Goal: Task Accomplishment & Management: Use online tool/utility

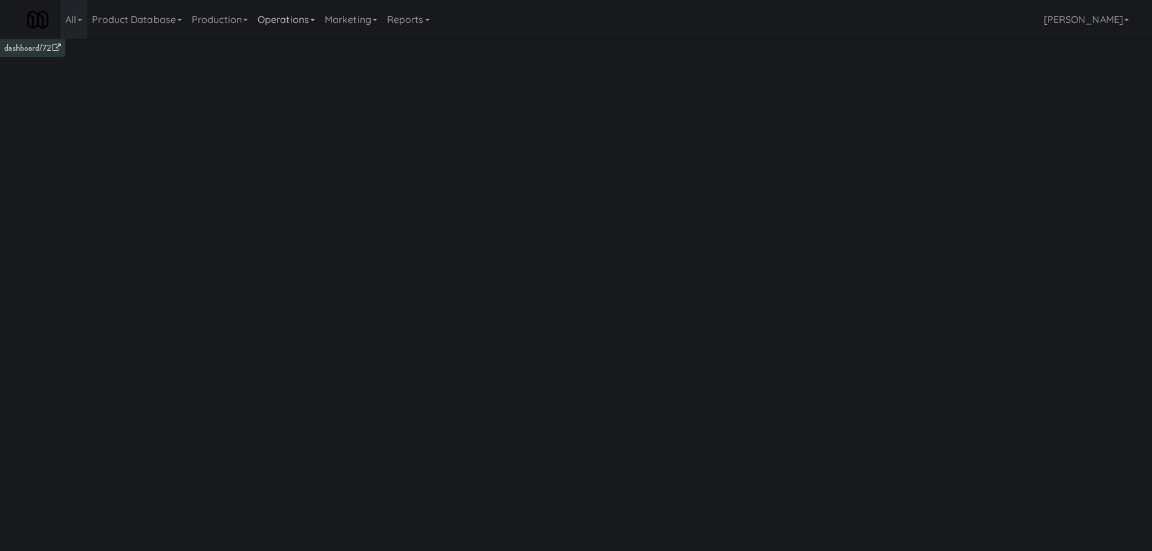
click at [318, 25] on link "Operations" at bounding box center [286, 19] width 67 height 39
click at [352, 21] on link "Marketing" at bounding box center [351, 19] width 62 height 39
click at [296, 14] on link "Operations" at bounding box center [286, 19] width 67 height 39
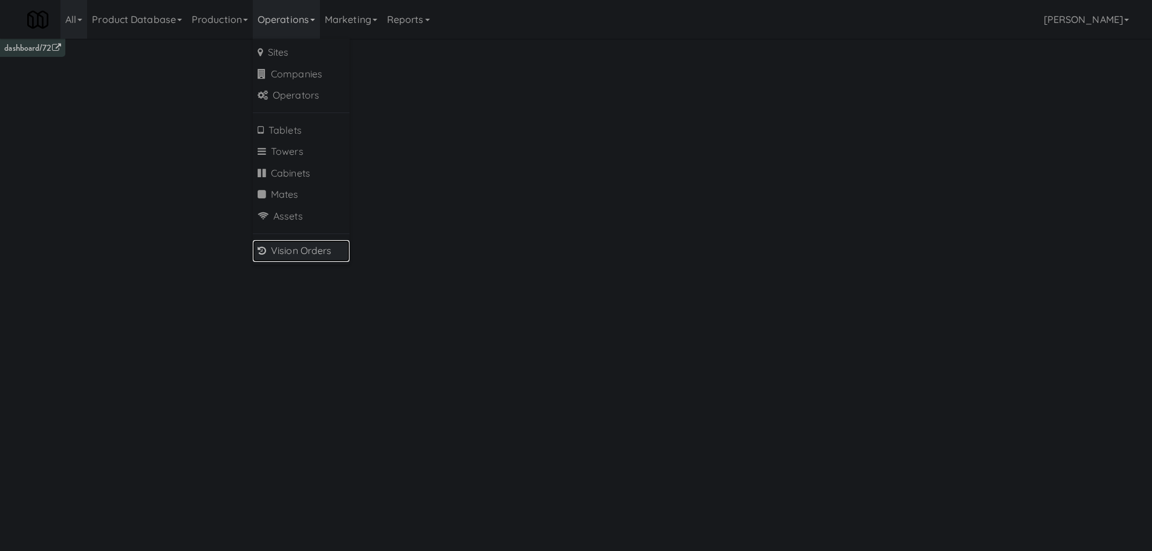
click at [305, 249] on link "Vision Orders" at bounding box center [301, 251] width 97 height 22
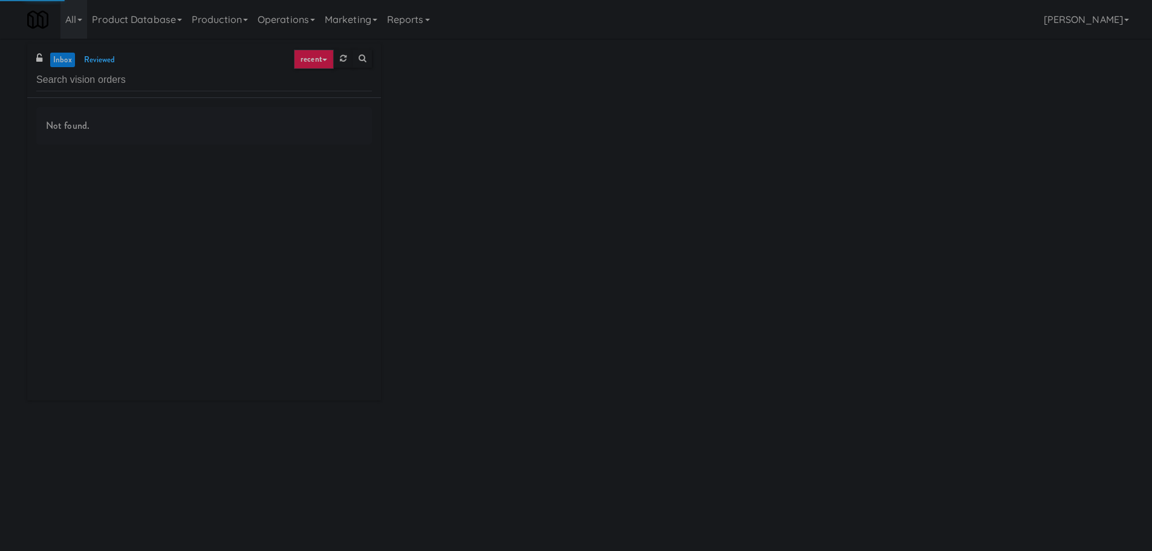
click at [128, 72] on input "text" at bounding box center [204, 80] width 336 height 22
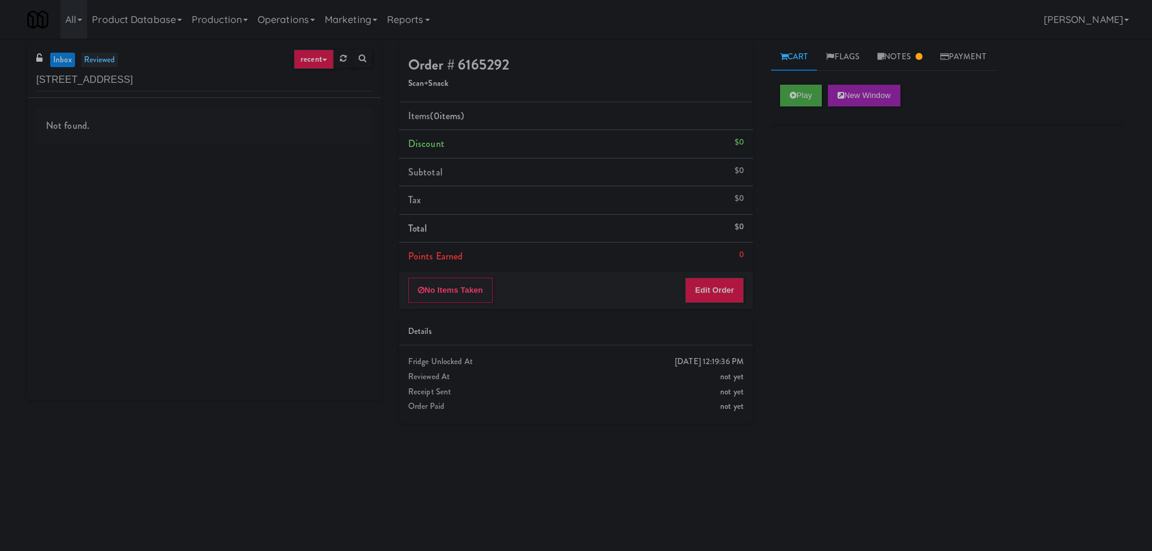
click at [101, 67] on link "reviewed" at bounding box center [100, 60] width 38 height 15
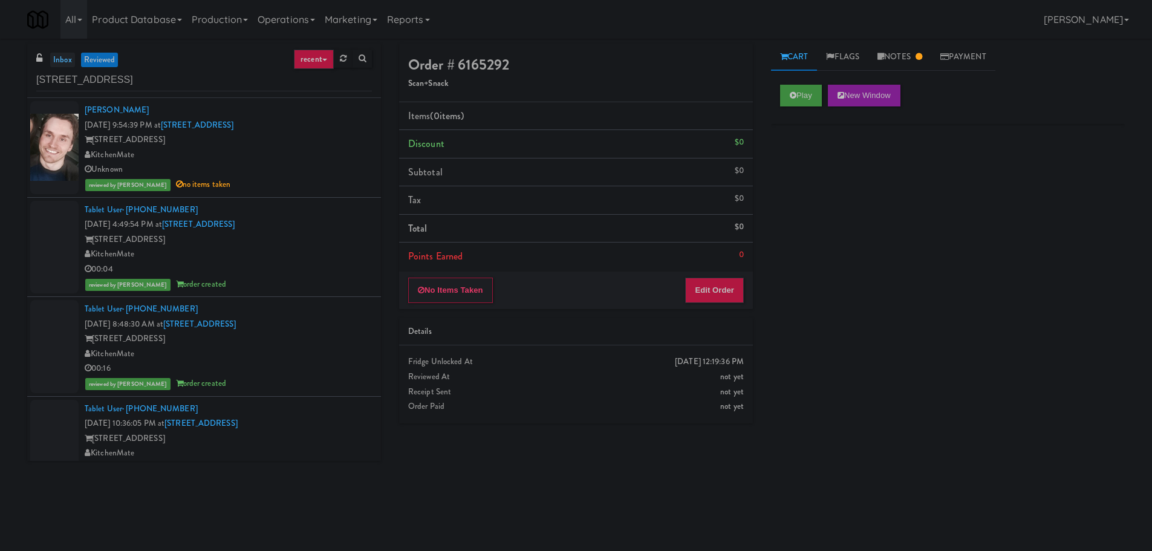
click at [68, 59] on link "inbox" at bounding box center [62, 60] width 25 height 15
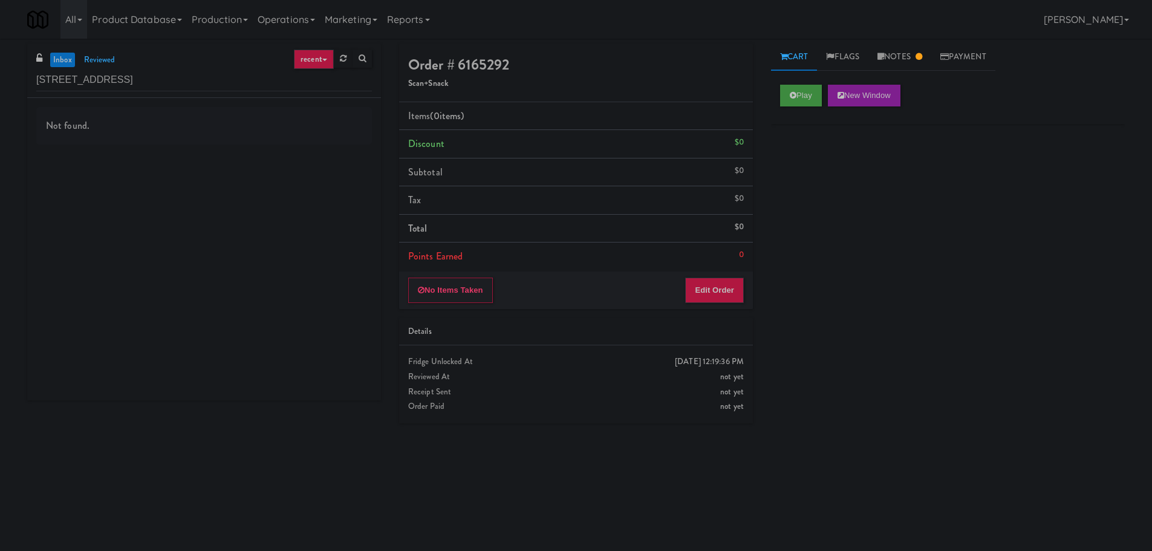
click at [68, 59] on link "inbox" at bounding box center [62, 60] width 25 height 15
drag, startPoint x: 143, startPoint y: 75, endPoint x: 93, endPoint y: 73, distance: 50.3
click at [93, 73] on input "325 Front St - Lobby" at bounding box center [204, 80] width 336 height 22
drag, startPoint x: 103, startPoint y: 82, endPoint x: 56, endPoint y: 74, distance: 47.2
click at [56, 74] on input "325 Front St" at bounding box center [204, 80] width 336 height 22
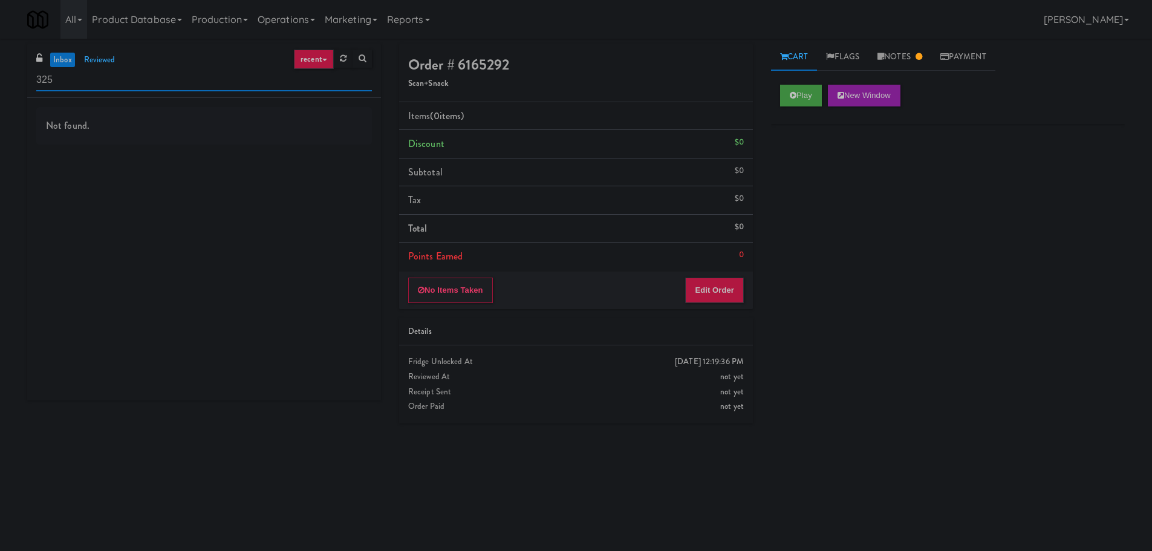
paste input "September 18"
type input "September 18"
click at [110, 60] on link "reviewed" at bounding box center [100, 60] width 38 height 15
click at [62, 57] on link "inbox" at bounding box center [62, 60] width 25 height 15
click at [108, 77] on input "September 18" at bounding box center [204, 80] width 336 height 22
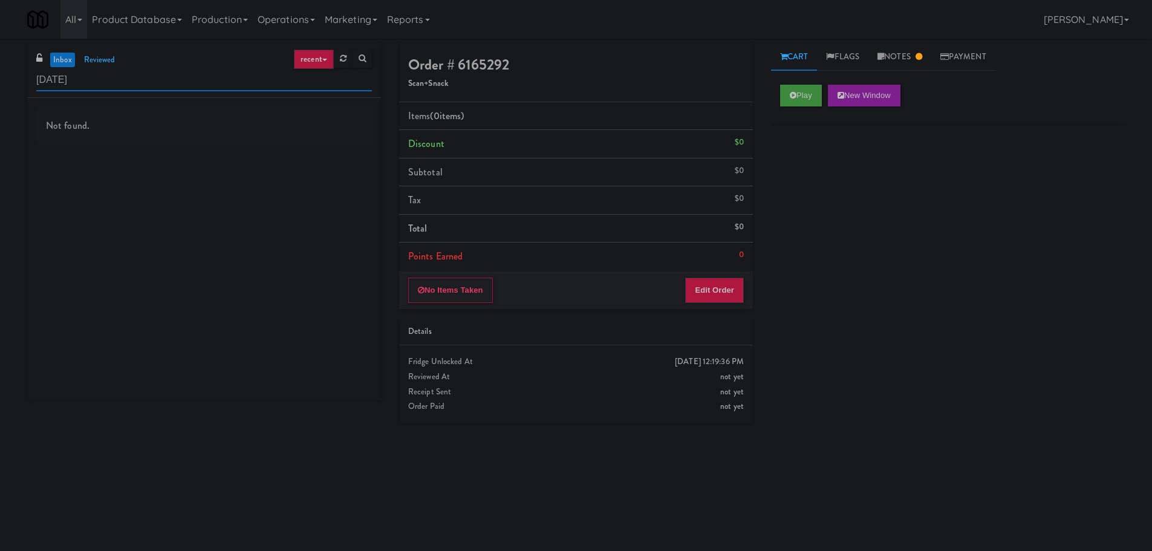
click at [108, 77] on input "September 18" at bounding box center [204, 80] width 336 height 22
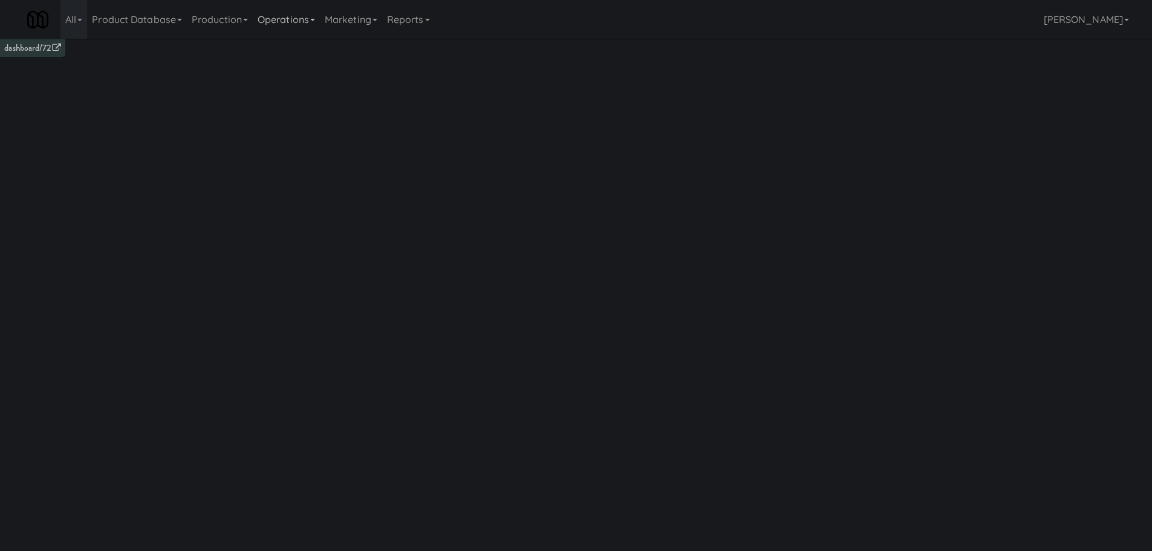
click at [306, 15] on link "Operations" at bounding box center [286, 19] width 67 height 39
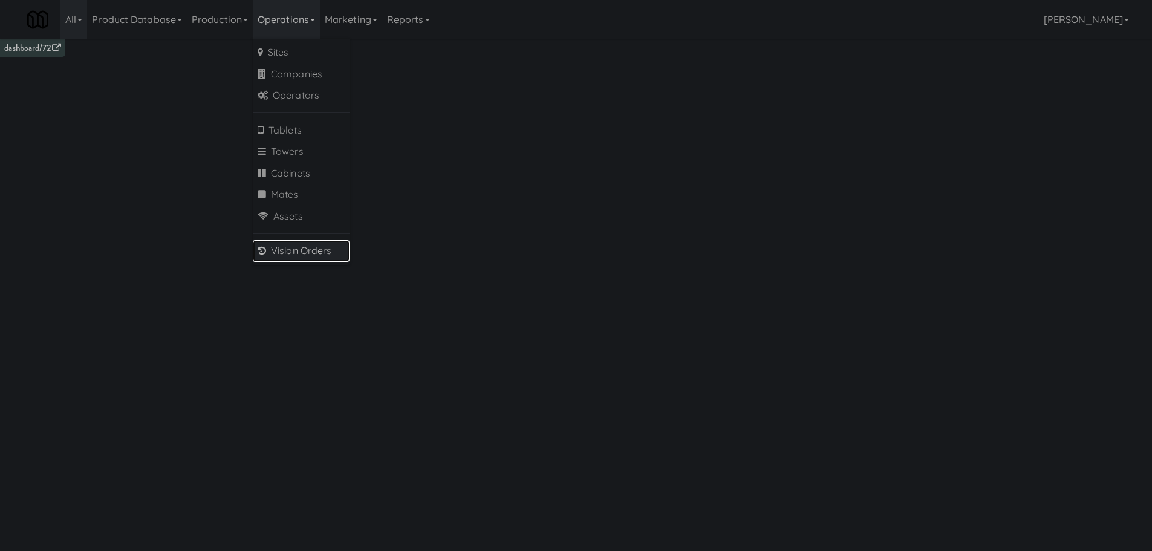
click at [316, 255] on link "Vision Orders" at bounding box center [301, 251] width 97 height 22
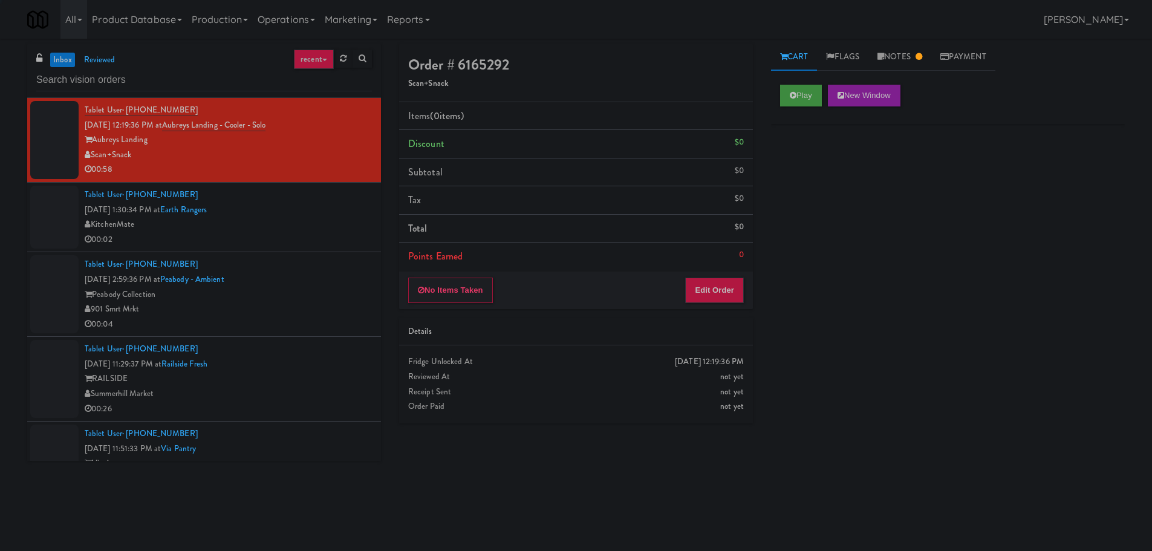
click at [319, 65] on link "recent" at bounding box center [314, 59] width 40 height 19
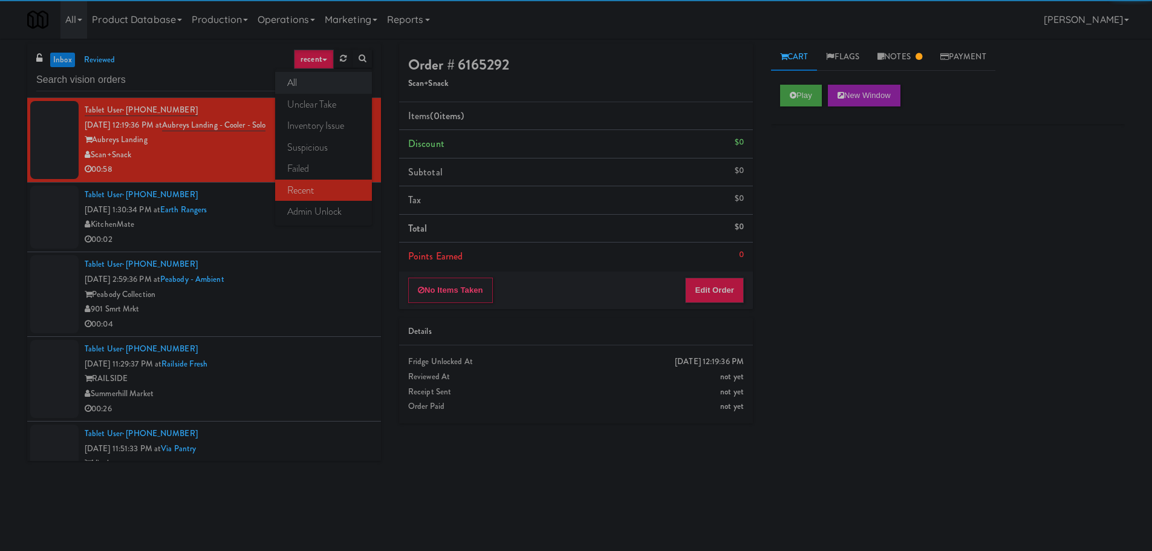
click at [316, 84] on link "all" at bounding box center [323, 83] width 97 height 22
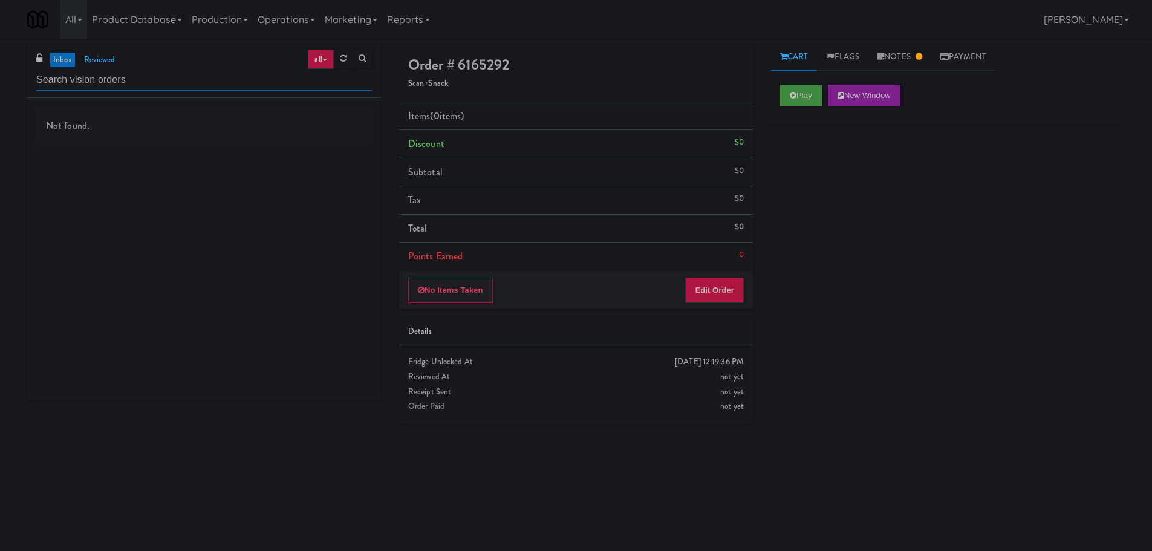
click at [242, 86] on input "text" at bounding box center [204, 80] width 336 height 22
click at [107, 66] on link "reviewed" at bounding box center [100, 60] width 38 height 15
click at [69, 62] on link "inbox" at bounding box center [62, 60] width 25 height 15
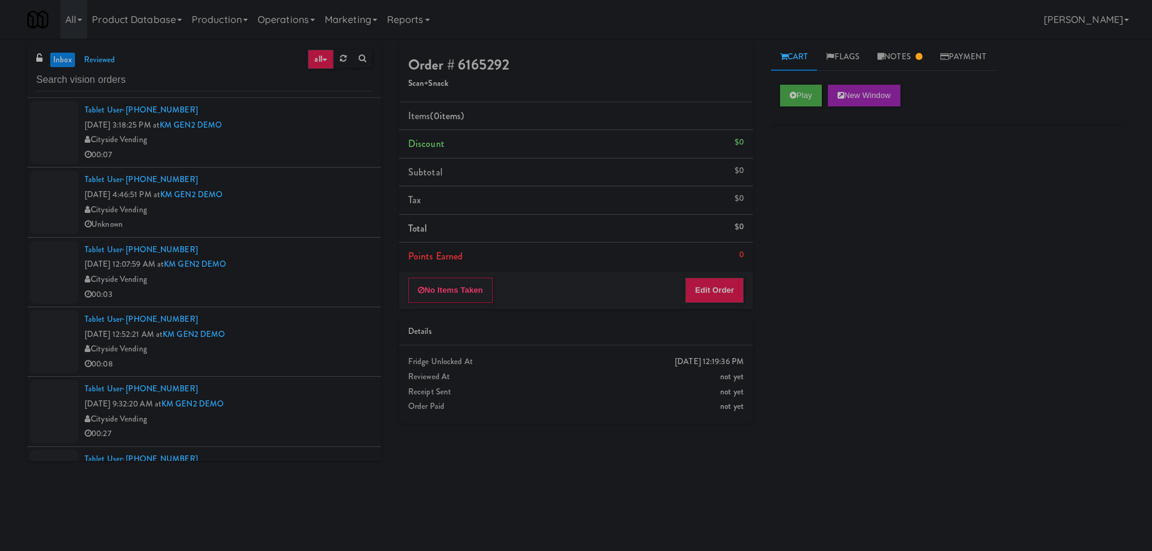
scroll to position [2057, 0]
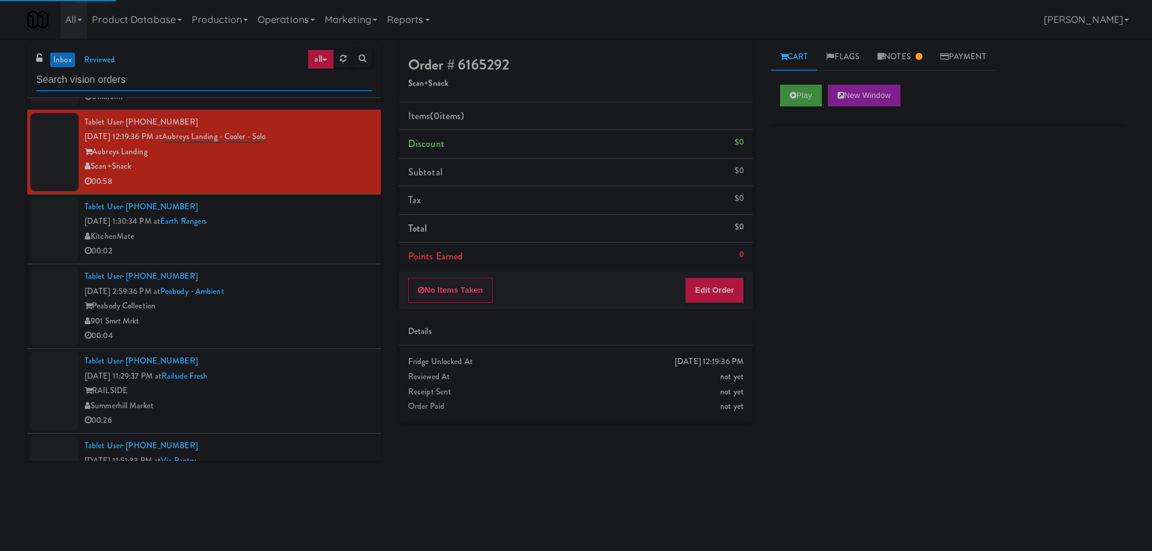
click at [191, 83] on input "text" at bounding box center [204, 80] width 336 height 22
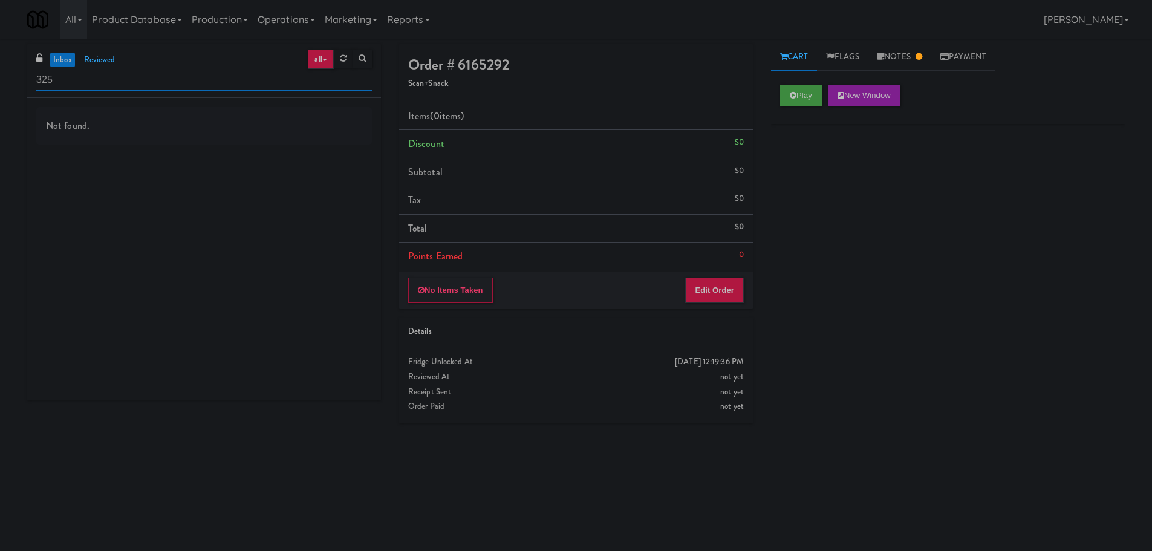
type input "325"
click at [60, 56] on link "inbox" at bounding box center [62, 60] width 25 height 15
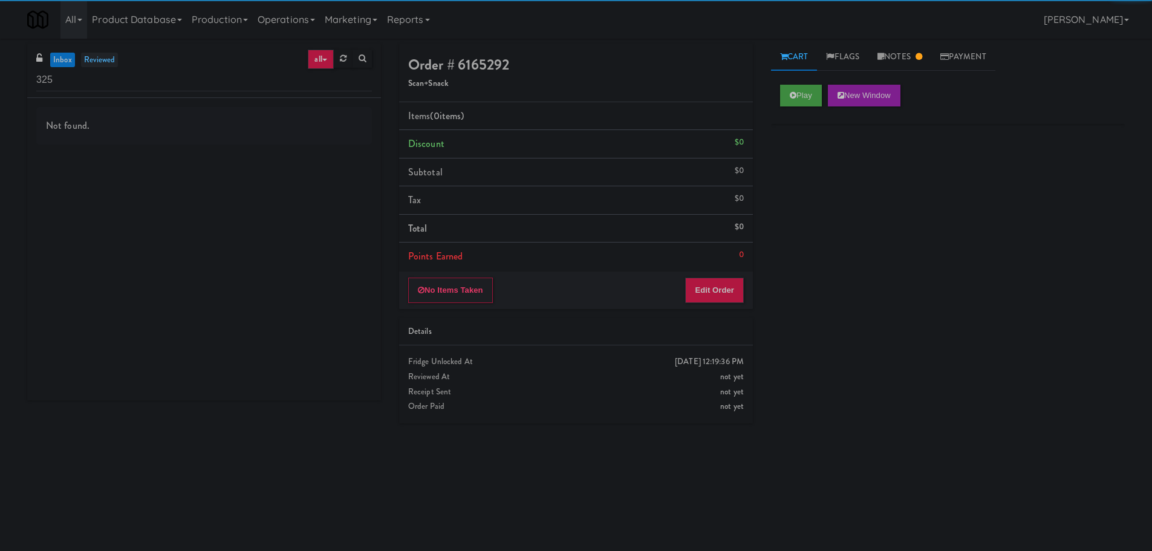
click at [96, 61] on link "reviewed" at bounding box center [100, 60] width 38 height 15
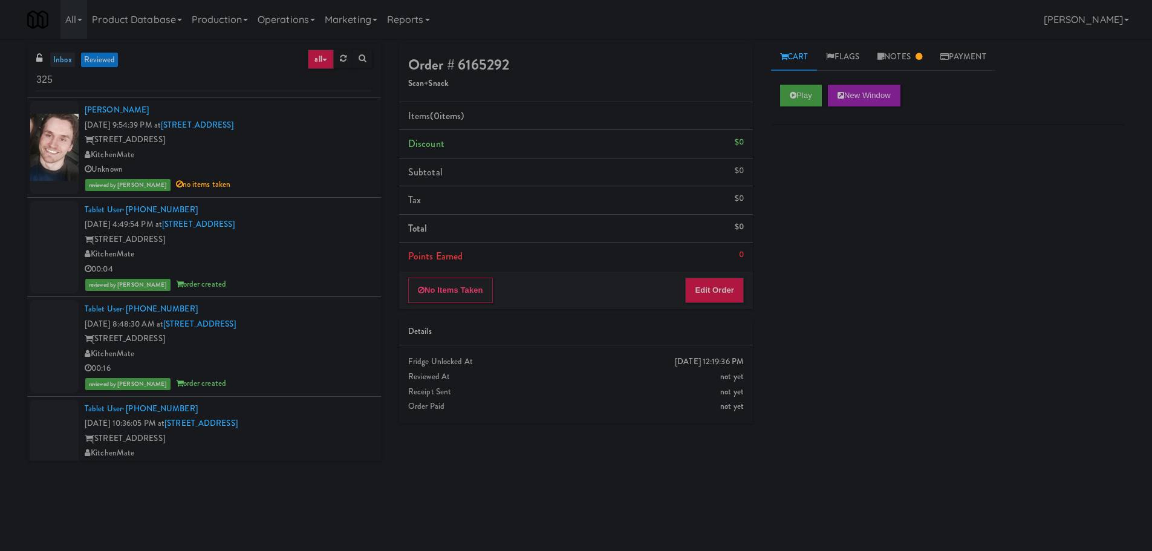
click at [70, 54] on link "inbox" at bounding box center [62, 60] width 25 height 15
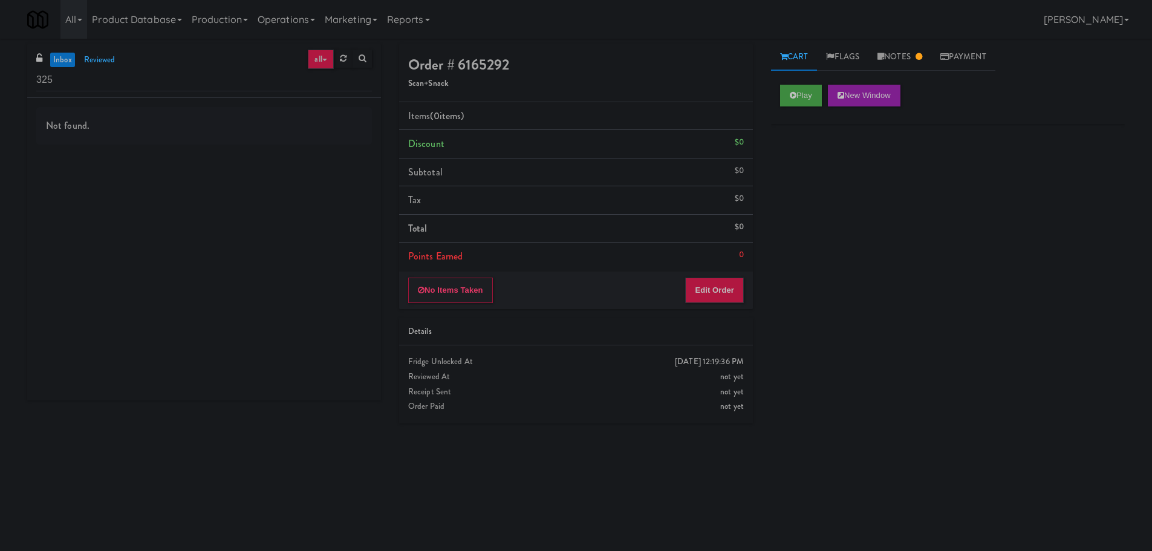
click at [307, 67] on div "inbox reviewed all all unclear take inventory issue suspicious failed recent ad…" at bounding box center [204, 71] width 354 height 54
click at [312, 62] on link "all" at bounding box center [320, 59] width 25 height 19
click at [266, 54] on div "inbox reviewed all all unclear take inventory issue suspicious failed recent ad…" at bounding box center [204, 71] width 354 height 54
click at [323, 51] on link "all" at bounding box center [320, 59] width 25 height 19
click at [322, 212] on link "admin unlock" at bounding box center [323, 212] width 97 height 22
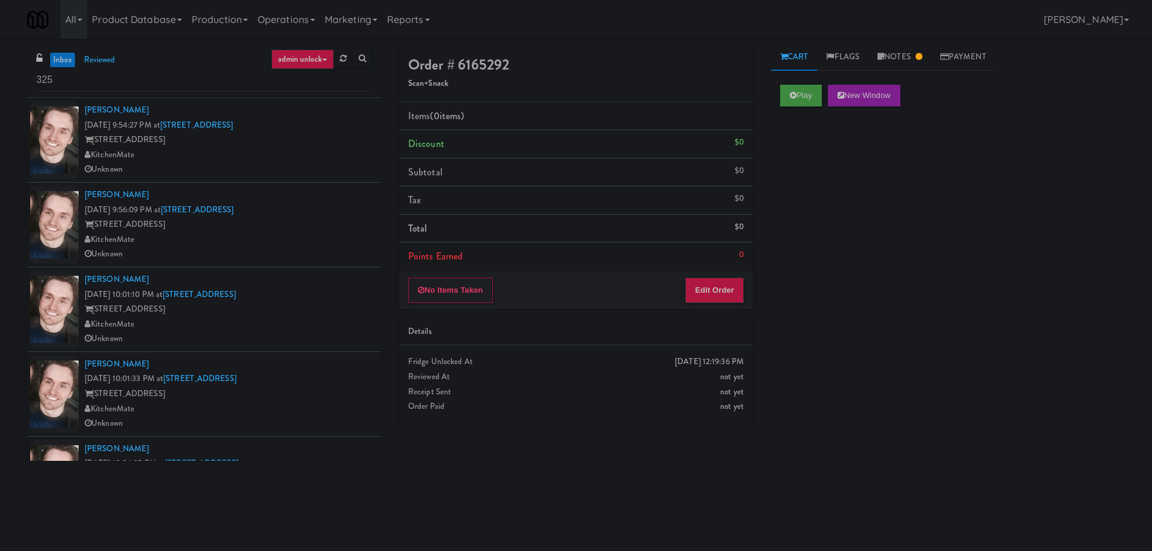
click at [276, 127] on div "Arwid Bancewicz Sep 18, 2025 9:54:27 PM at 325 Front St - Lobby 325 Front St - …" at bounding box center [228, 140] width 287 height 74
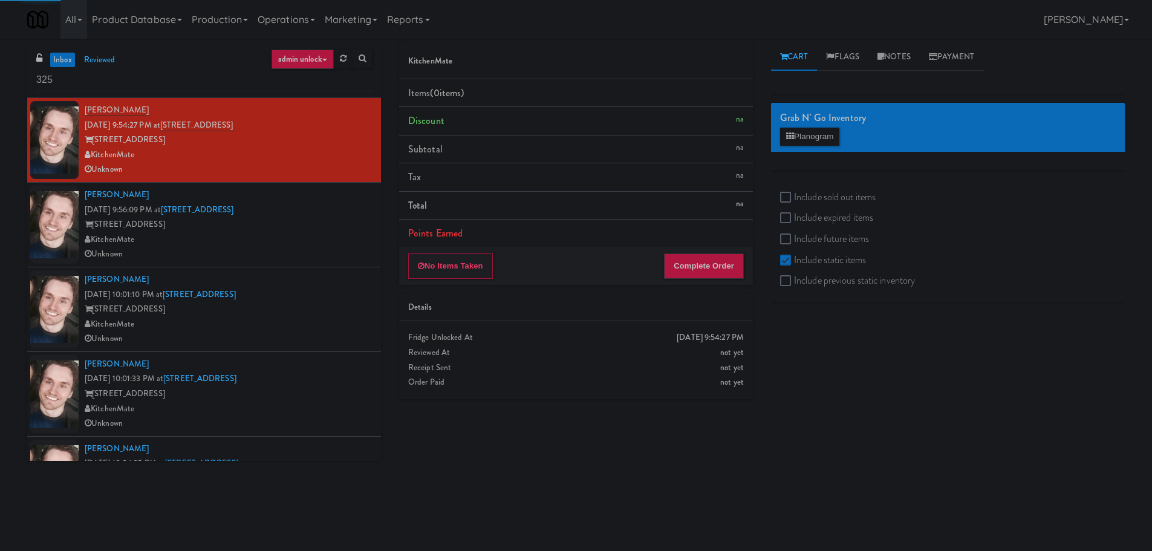
click at [326, 236] on div "KitchenMate" at bounding box center [228, 239] width 287 height 15
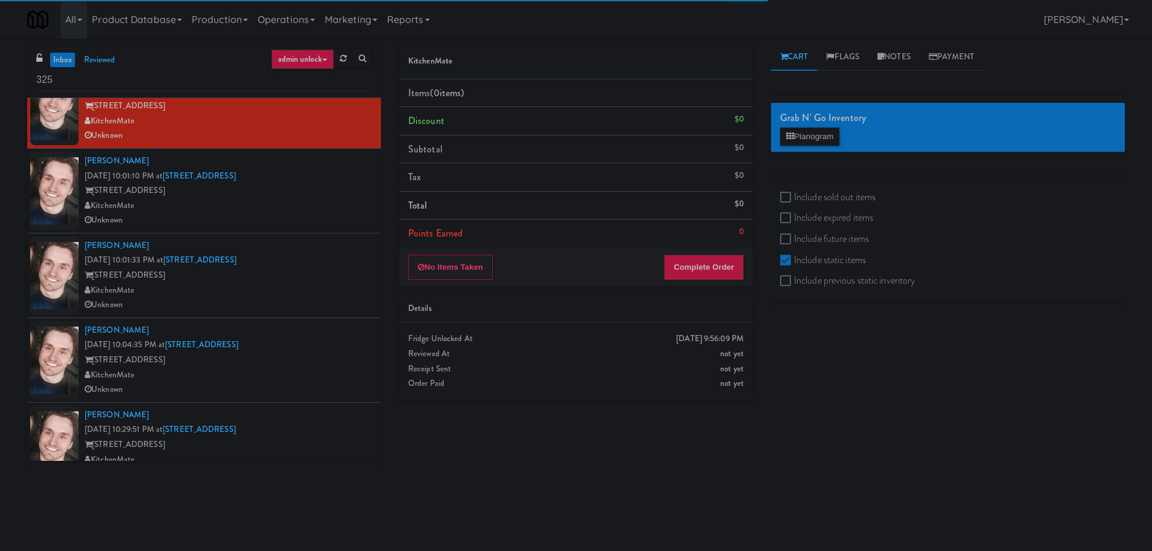
scroll to position [145, 0]
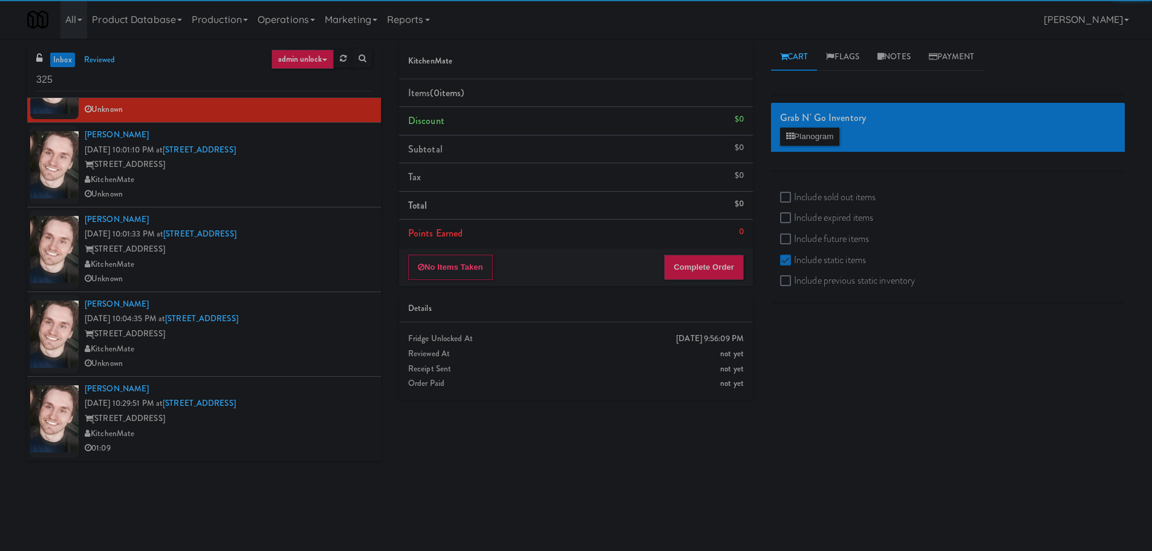
click at [332, 191] on div "Unknown" at bounding box center [228, 194] width 287 height 15
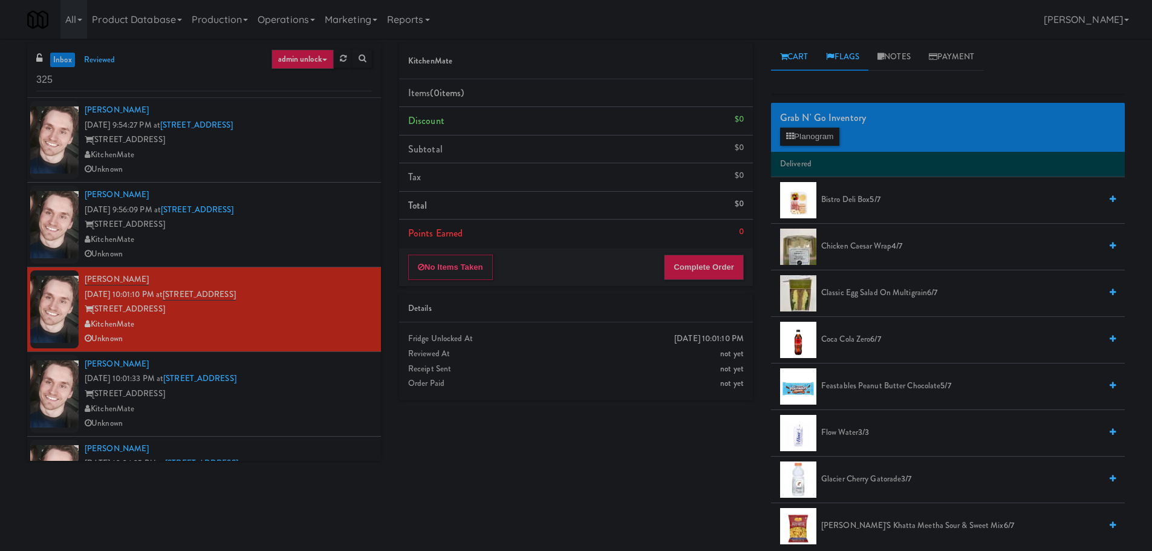
click at [853, 52] on link "Flags" at bounding box center [842, 57] width 51 height 27
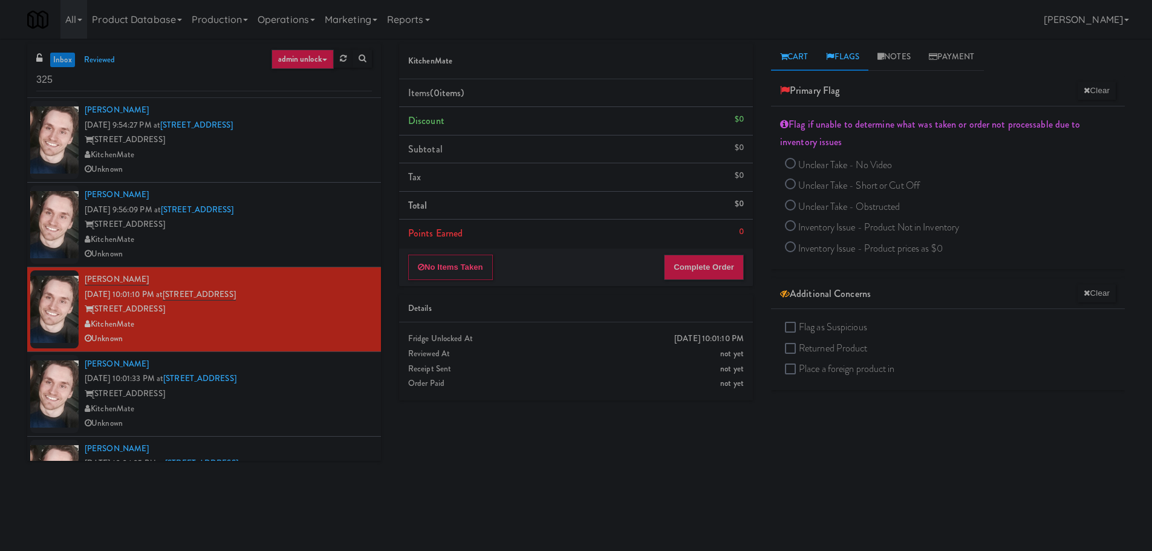
click at [807, 52] on link "Cart" at bounding box center [794, 57] width 47 height 27
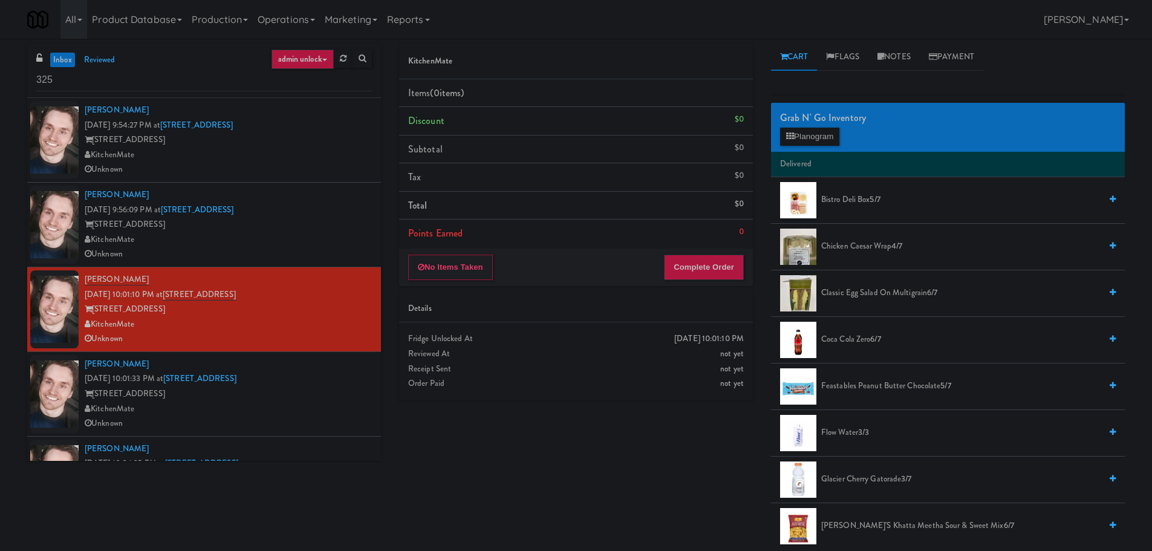
click at [308, 134] on div "325 Front St - Lobby" at bounding box center [228, 139] width 287 height 15
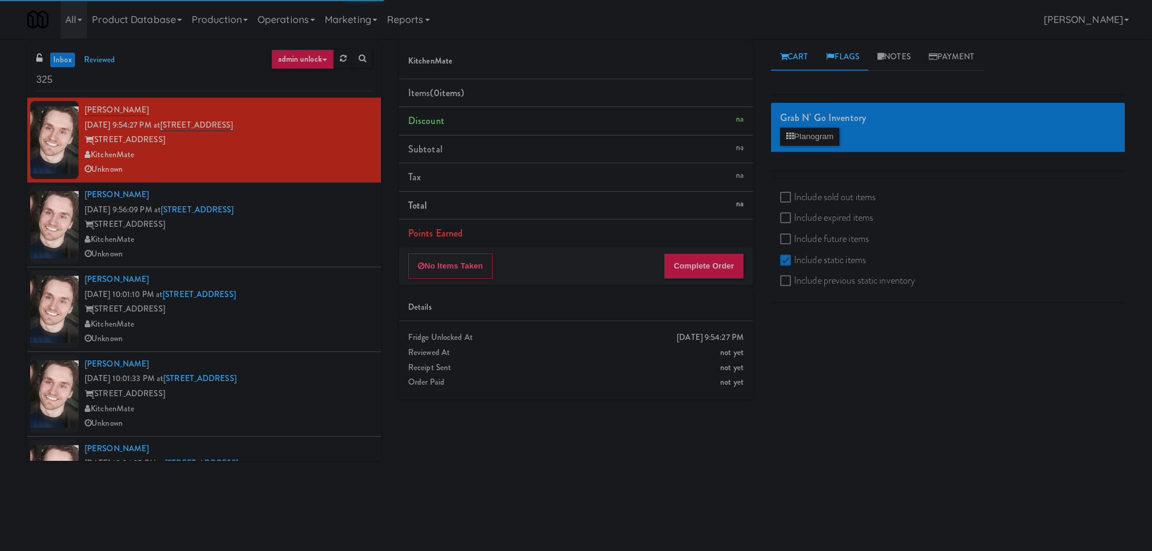
click at [835, 66] on link "Flags" at bounding box center [842, 57] width 51 height 27
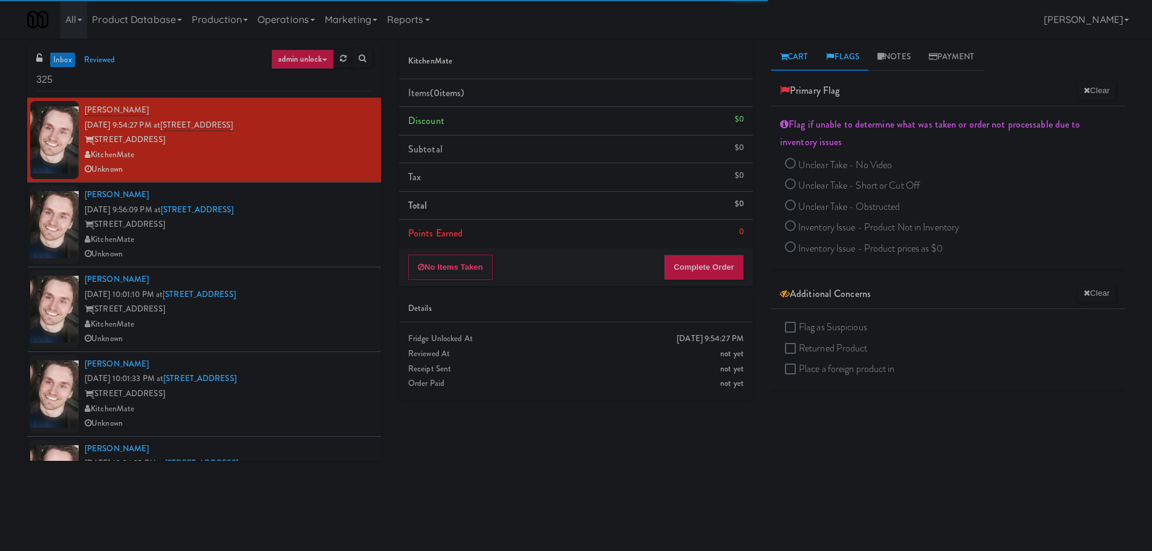
click at [774, 68] on link "Cart" at bounding box center [794, 57] width 47 height 27
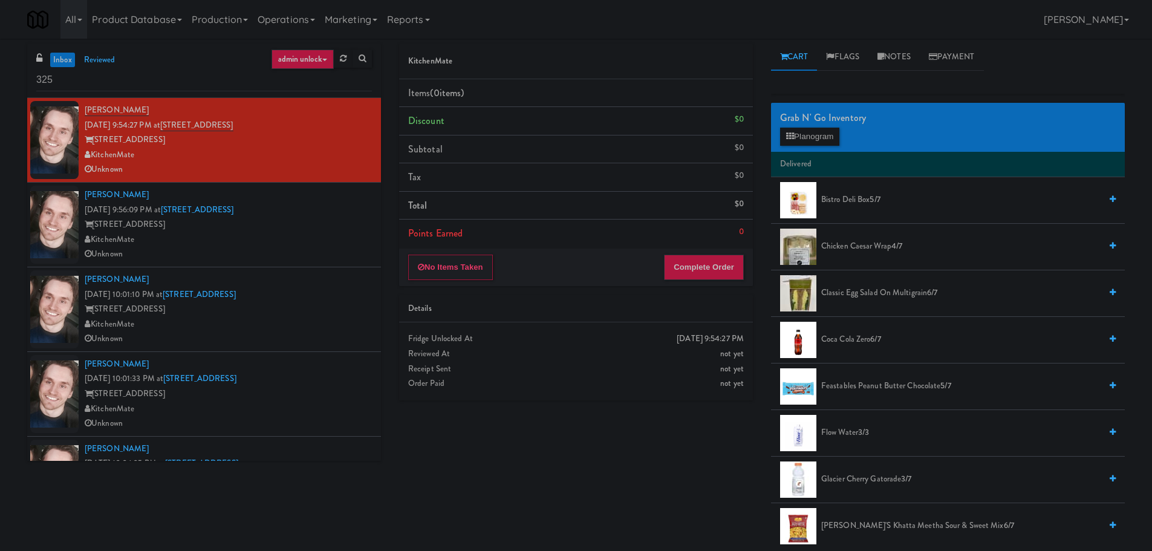
click at [321, 219] on div "325 Front St - Lobby" at bounding box center [228, 224] width 287 height 15
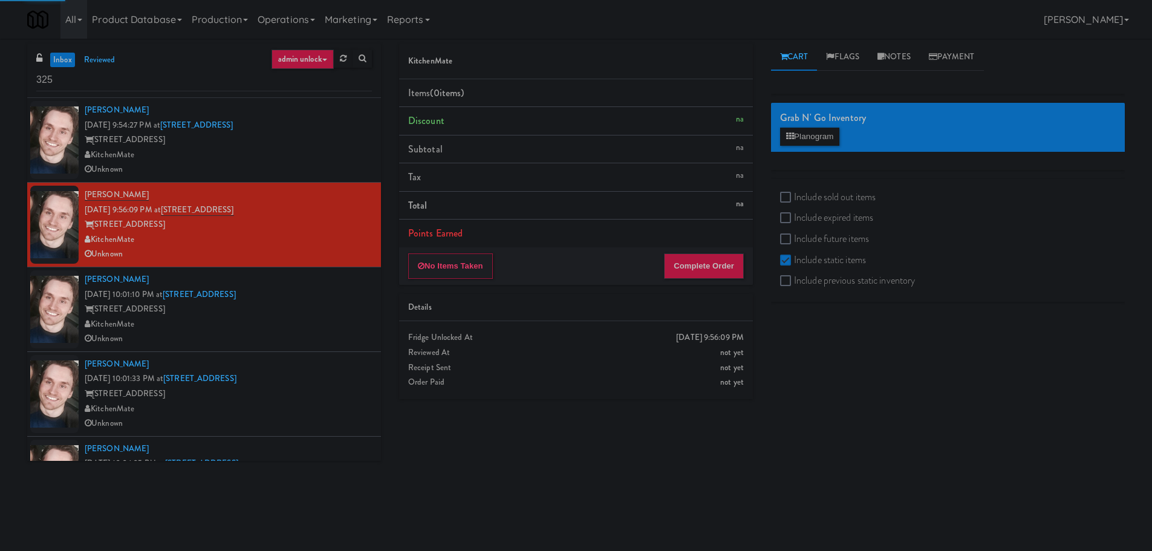
click at [330, 325] on div "KitchenMate" at bounding box center [228, 324] width 287 height 15
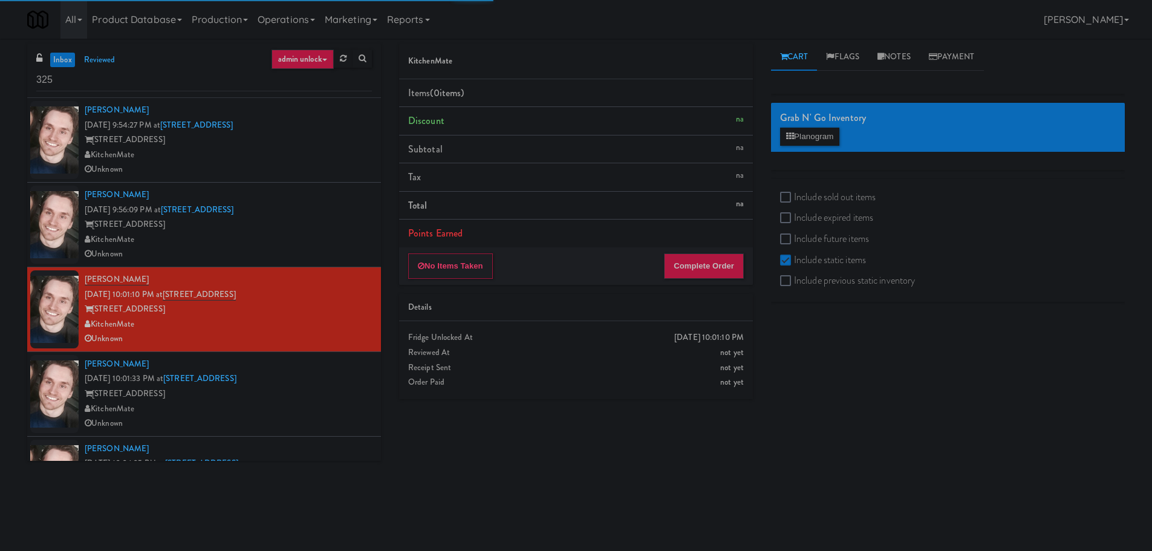
click at [313, 406] on div "KitchenMate" at bounding box center [228, 409] width 287 height 15
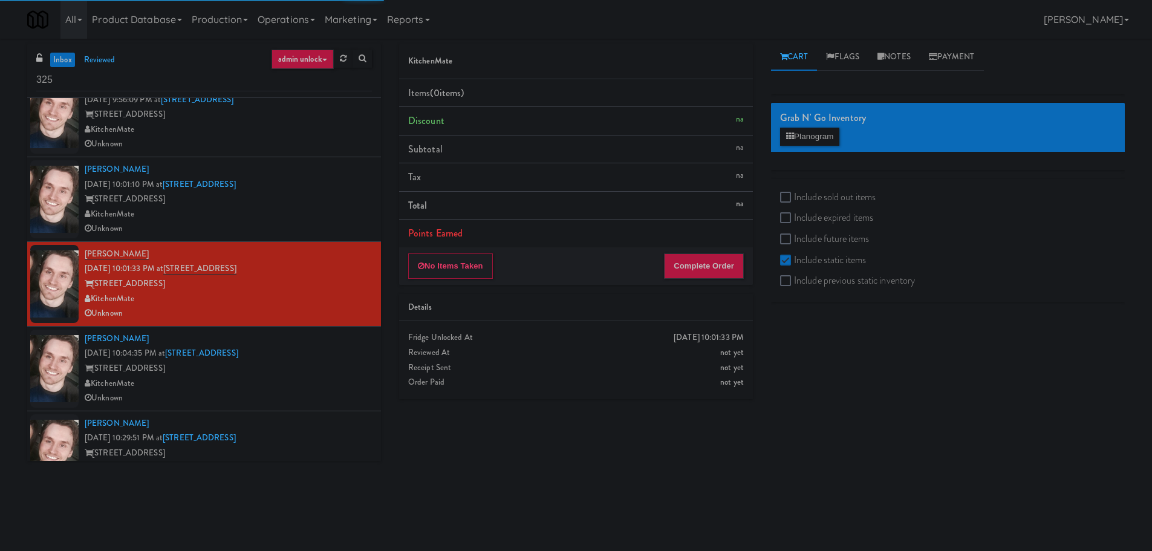
scroll to position [145, 0]
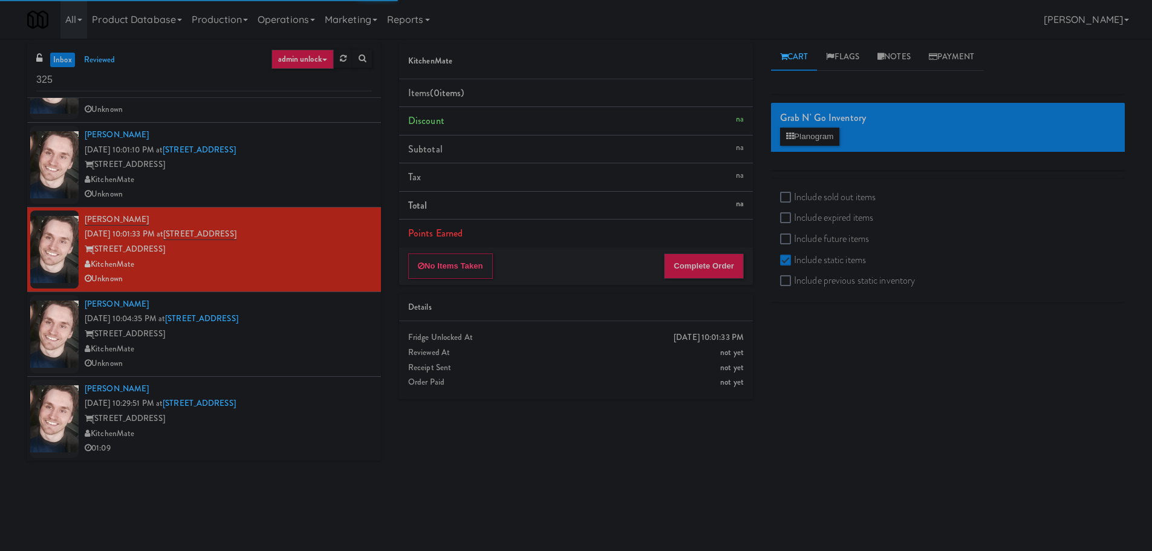
click at [328, 307] on div "Arwid Bancewicz Sep 18, 2025 10:04:35 PM at 325 Front St - Lobby 325 Front St -…" at bounding box center [228, 334] width 287 height 74
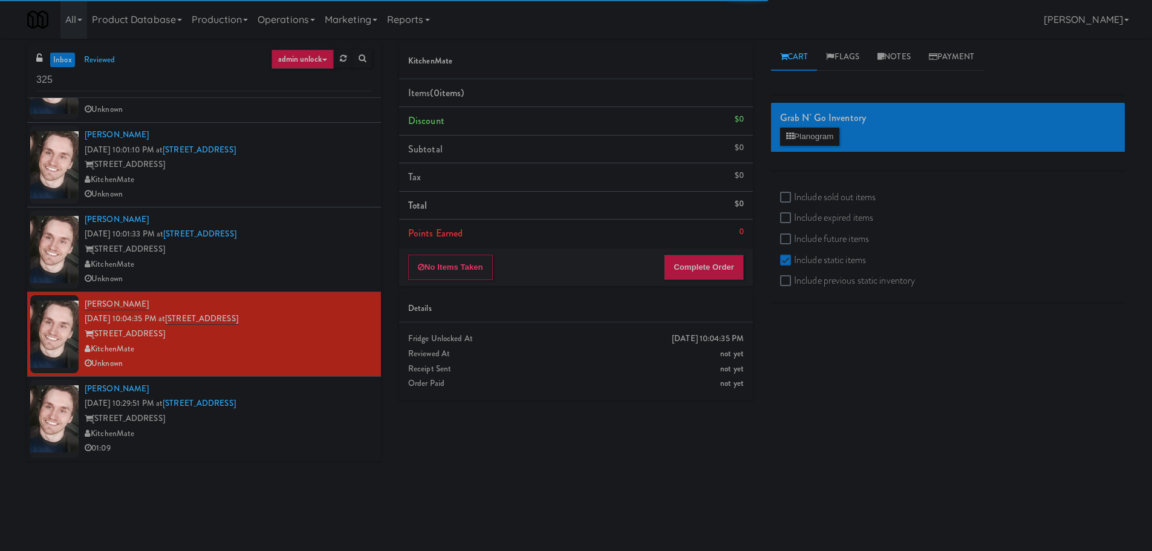
click at [320, 399] on div "Arwid Bancewicz Sep 18, 2025 10:29:51 PM at 325 Front St - Lobby 325 Front St -…" at bounding box center [228, 419] width 287 height 74
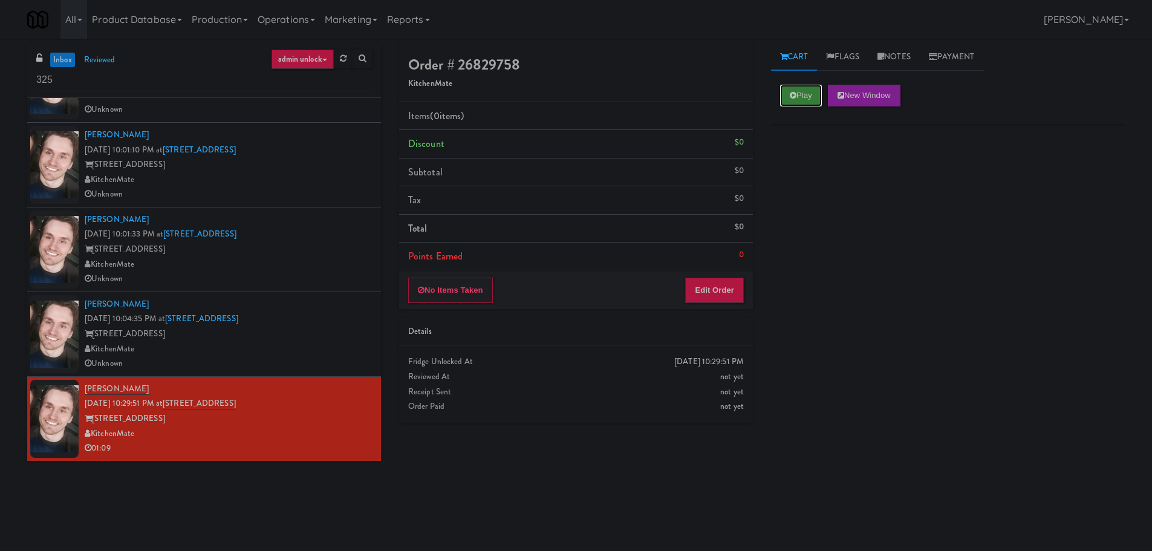
click at [810, 98] on button "Play" at bounding box center [801, 96] width 42 height 22
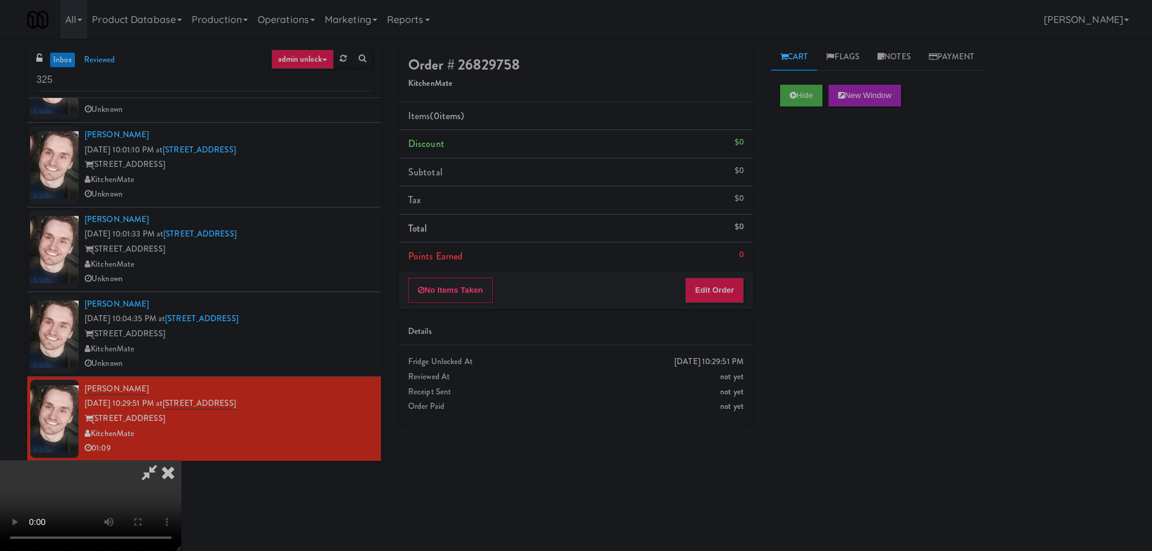
drag, startPoint x: 374, startPoint y: 338, endPoint x: 400, endPoint y: 338, distance: 26.0
click at [181, 460] on video at bounding box center [90, 505] width 181 height 91
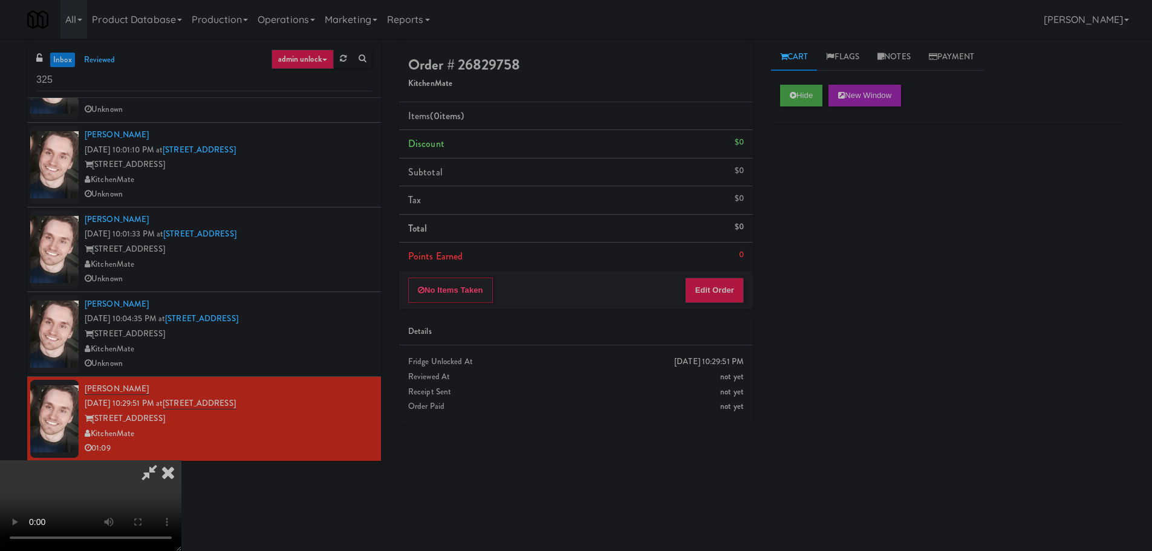
click at [181, 460] on icon at bounding box center [168, 472] width 27 height 24
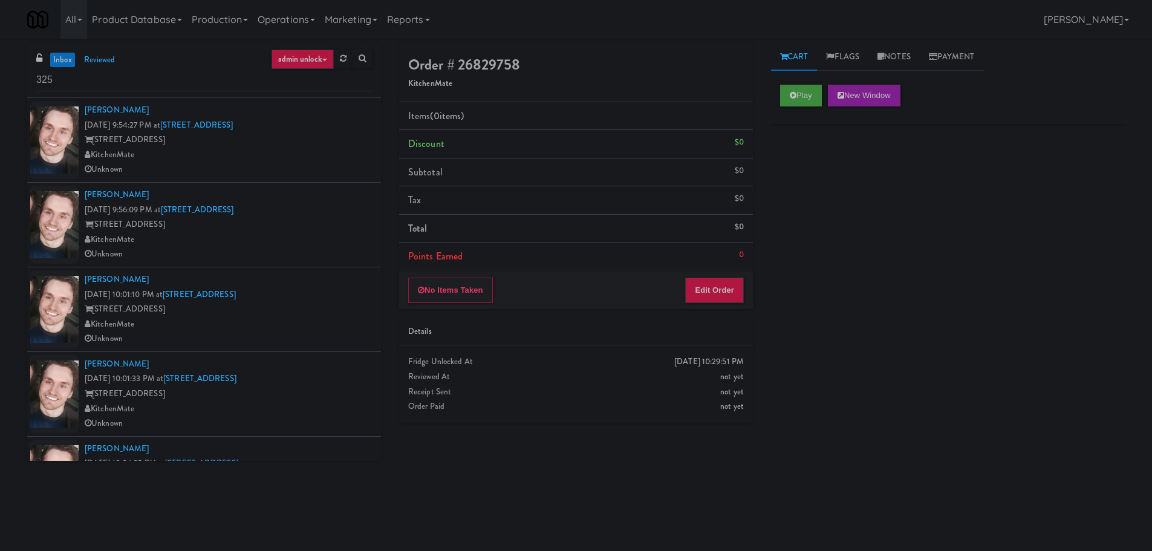
click at [325, 157] on div "KitchenMate" at bounding box center [228, 155] width 287 height 15
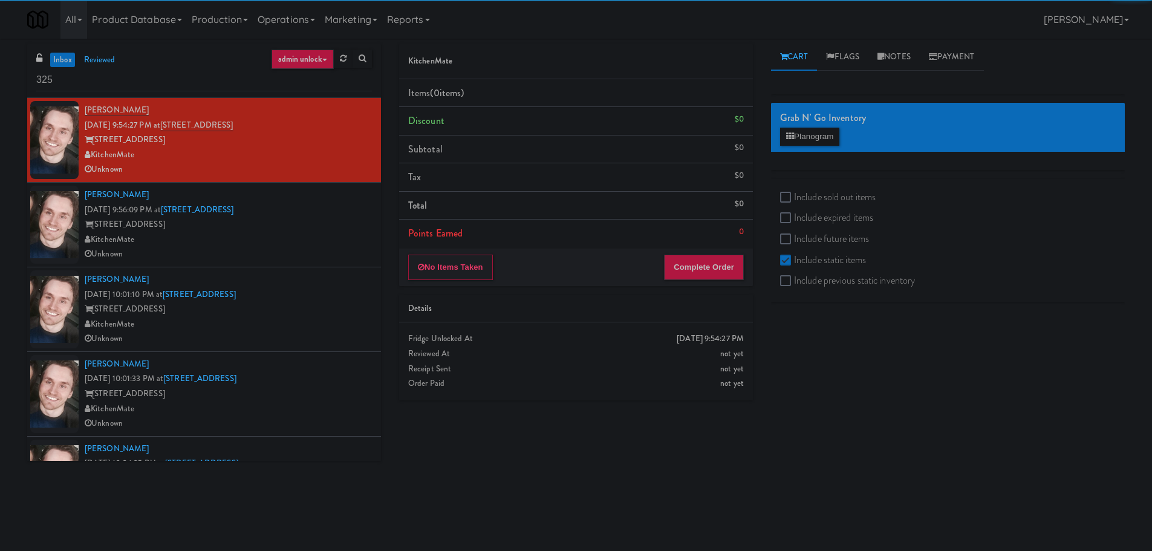
click at [334, 244] on div "KitchenMate" at bounding box center [228, 239] width 287 height 15
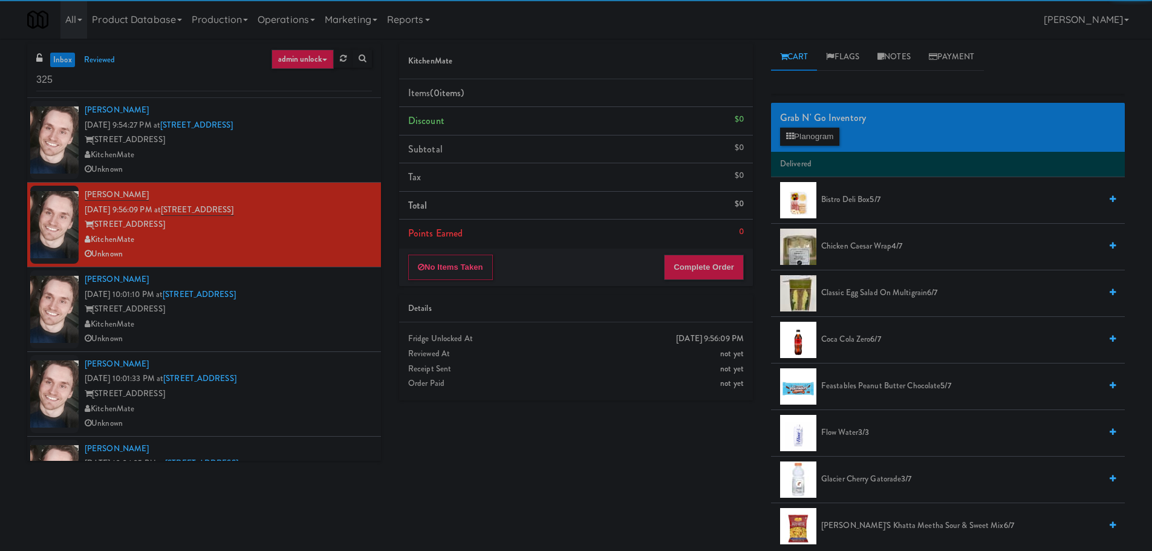
click at [318, 300] on div "Arwid Bancewicz Sep 18, 2025 10:01:10 PM at 325 Front St - Lobby 325 Front St -…" at bounding box center [228, 309] width 287 height 74
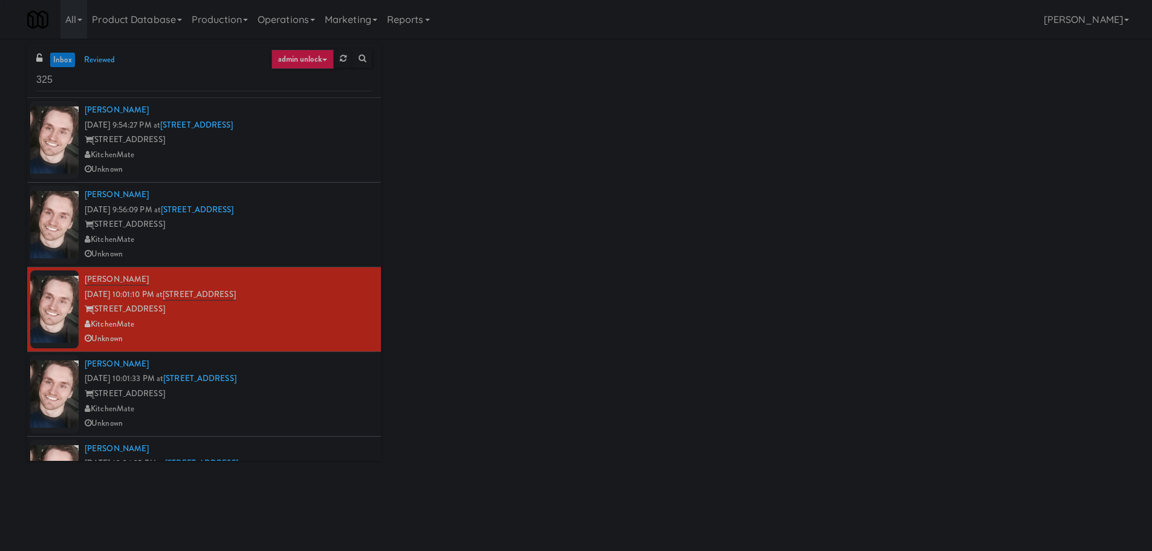
click at [322, 163] on div "Unknown" at bounding box center [228, 169] width 287 height 15
